Goal: Task Accomplishment & Management: Use online tool/utility

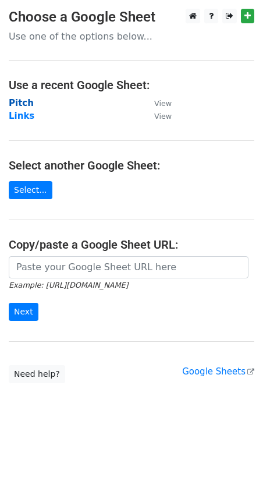
click at [23, 98] on strong "Pitch" at bounding box center [21, 103] width 25 height 10
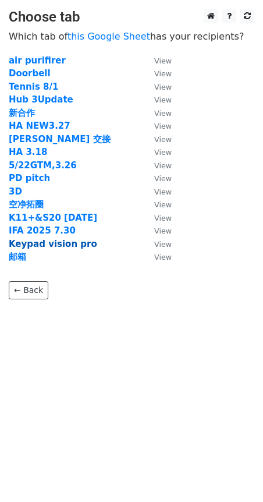
click at [49, 246] on strong "Keypad vision pro" at bounding box center [53, 244] width 88 height 10
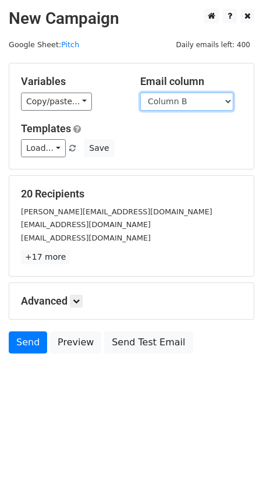
click at [184, 107] on select "Column A Column B" at bounding box center [186, 102] width 93 height 18
click at [140, 93] on select "Column A Column B" at bounding box center [186, 102] width 93 height 18
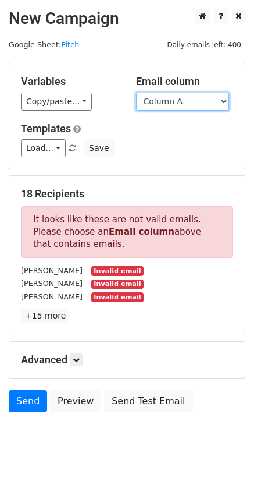
click at [184, 100] on select "Column A Column B" at bounding box center [182, 102] width 93 height 18
select select "Column B"
click at [136, 93] on select "Column A Column B" at bounding box center [182, 102] width 93 height 18
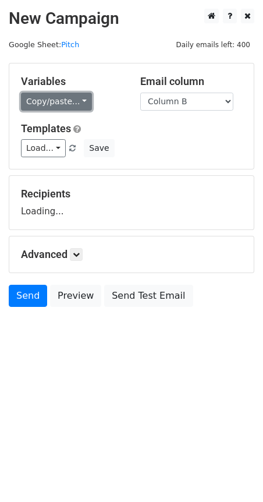
click at [83, 96] on link "Copy/paste..." at bounding box center [56, 102] width 71 height 18
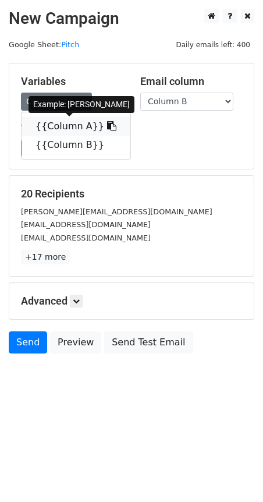
click at [107, 125] on icon at bounding box center [111, 125] width 9 height 9
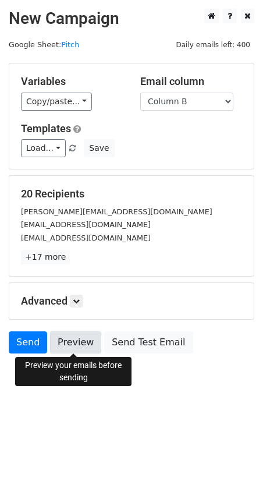
click at [71, 333] on link "Preview" at bounding box center [75, 342] width 51 height 22
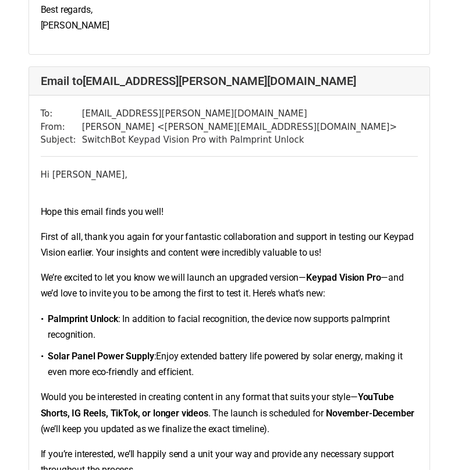
scroll to position [10181, 0]
